Goal: Task Accomplishment & Management: Manage account settings

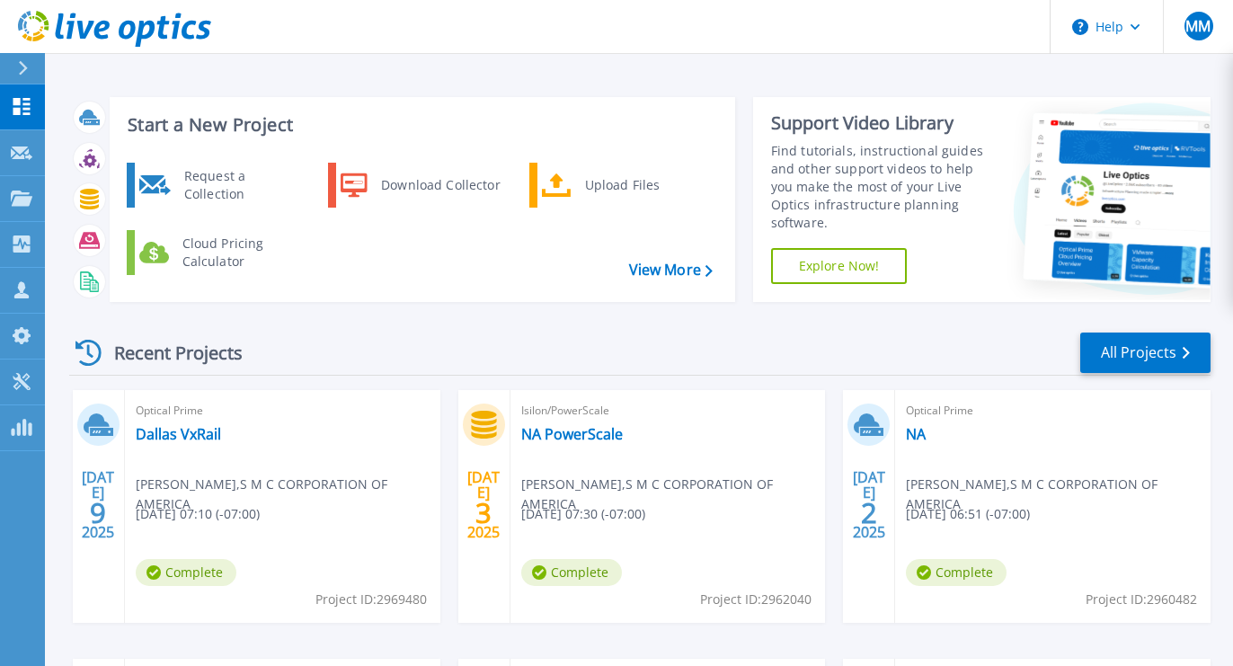
click at [21, 67] on icon at bounding box center [23, 68] width 10 height 14
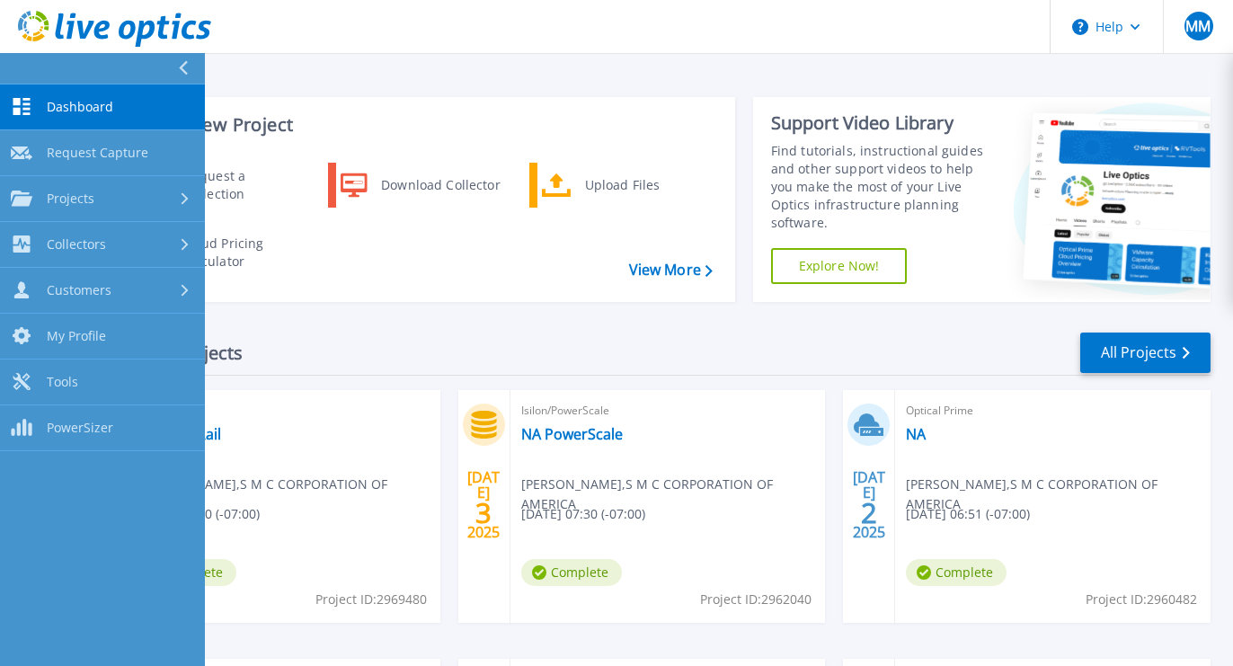
click at [39, 96] on link "Dashboard Dashboard" at bounding box center [102, 107] width 205 height 46
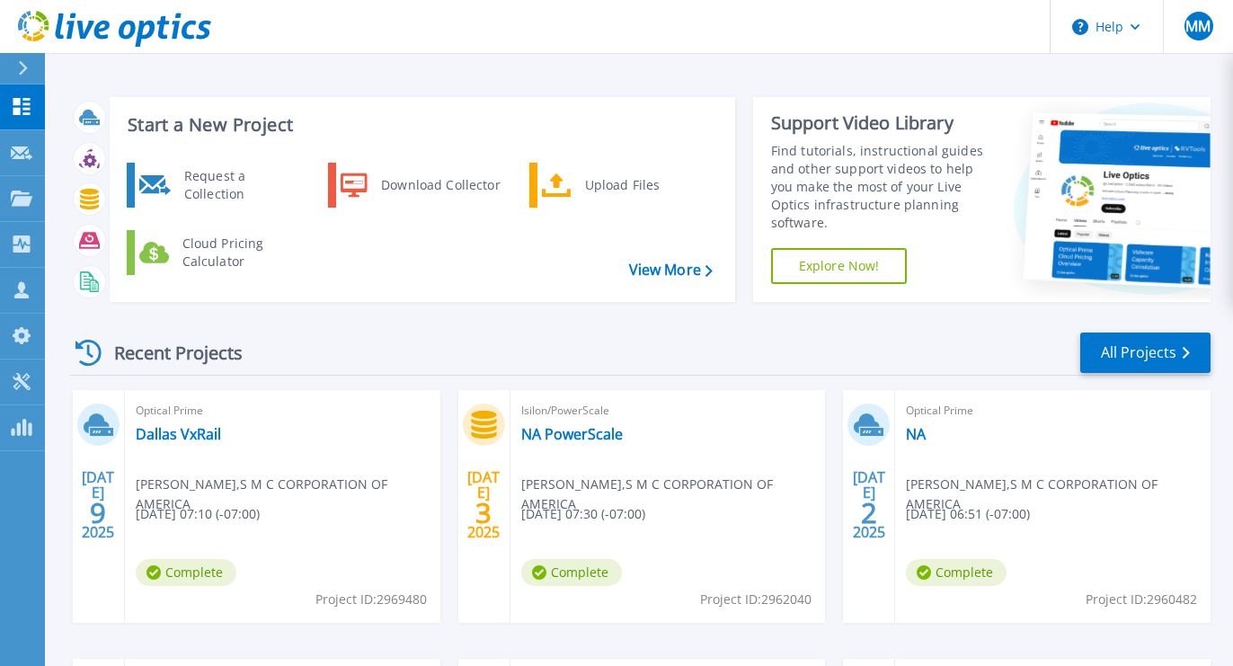
click at [340, 341] on div "Recent Projects All Projects" at bounding box center [639, 353] width 1141 height 45
click at [80, 344] on icon at bounding box center [88, 353] width 26 height 26
click at [91, 346] on icon at bounding box center [88, 353] width 26 height 26
click at [1178, 341] on link "All Projects" at bounding box center [1145, 353] width 130 height 40
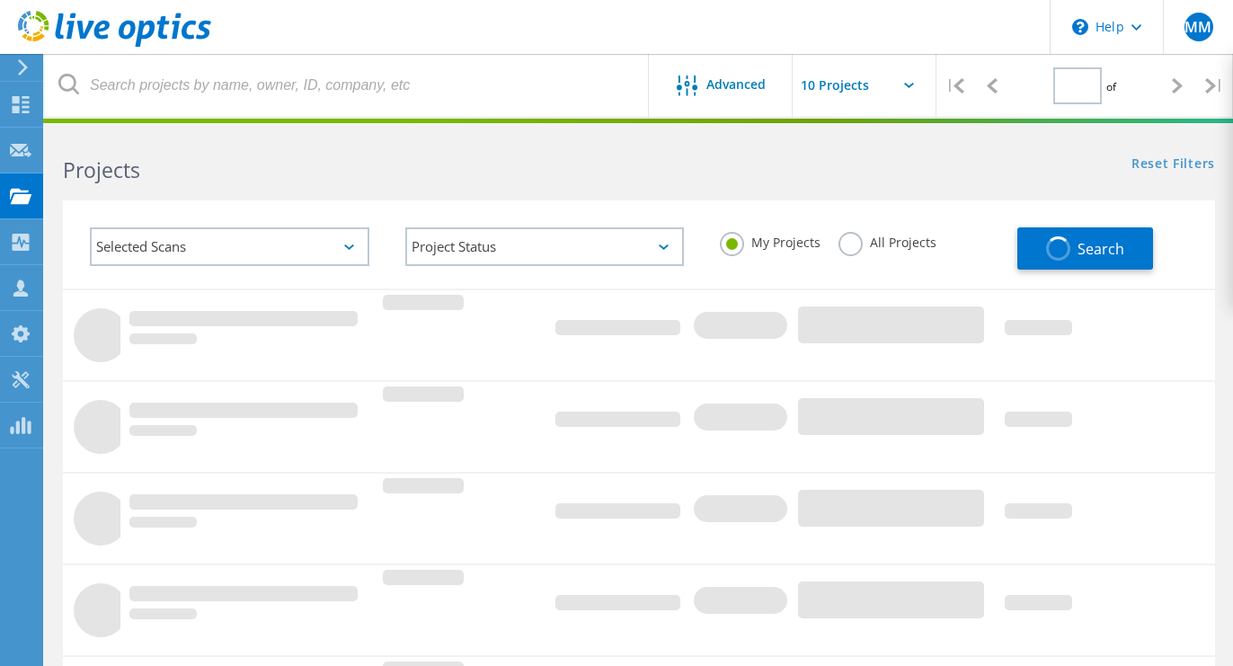
type input "1"
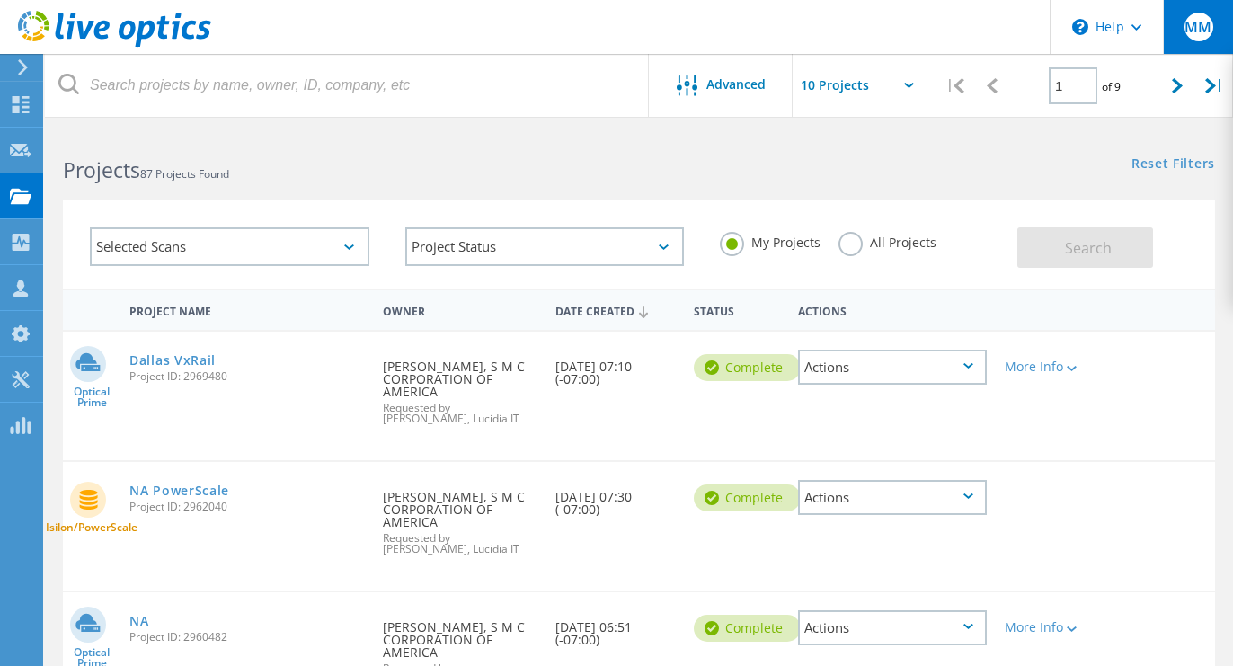
click at [1202, 29] on span "MM" at bounding box center [1197, 27] width 27 height 14
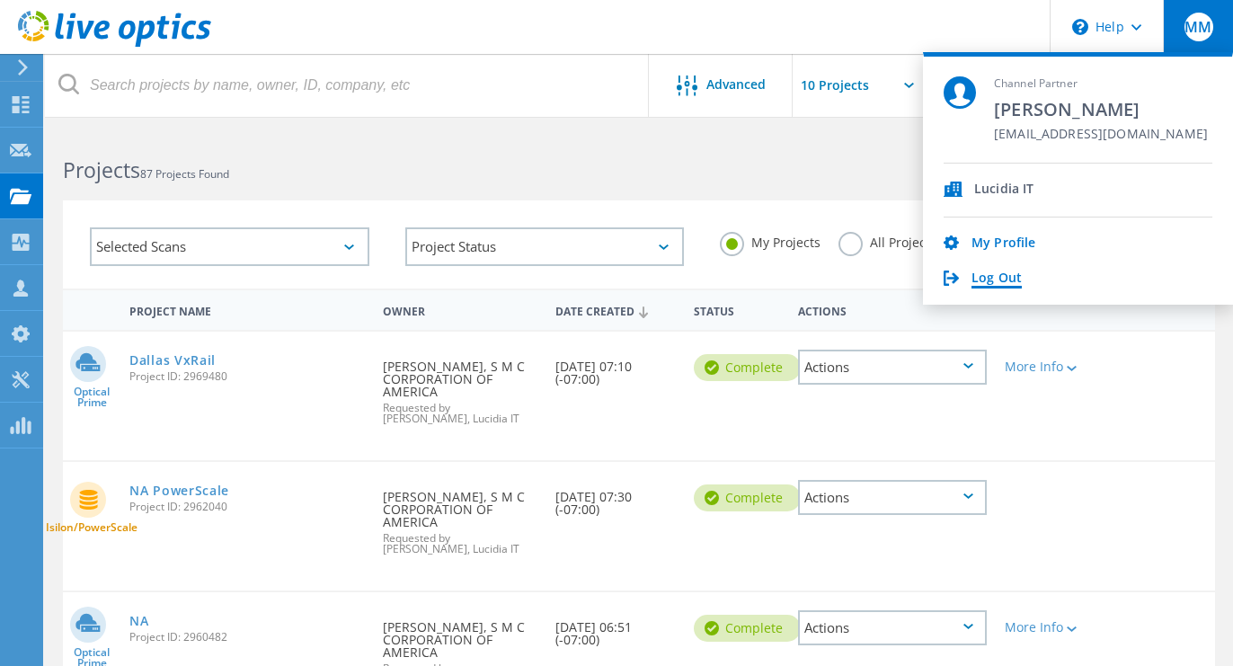
click at [995, 278] on link "Log Out" at bounding box center [996, 278] width 50 height 17
